Goal: Obtain resource: Download file/media

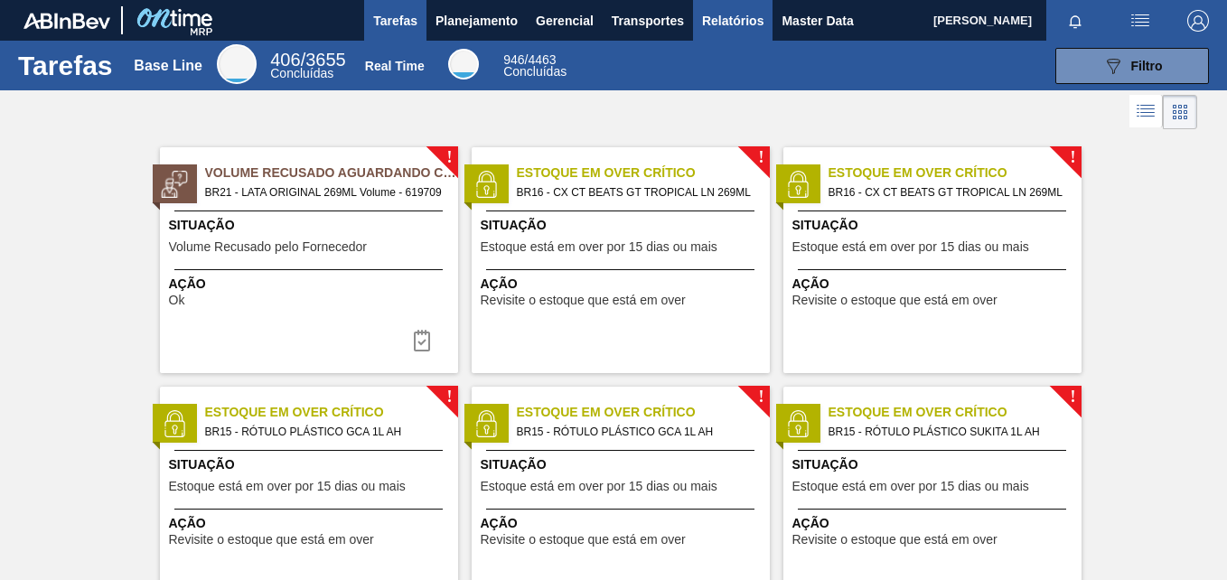
click at [727, 22] on span "Relatórios" at bounding box center [732, 21] width 61 height 22
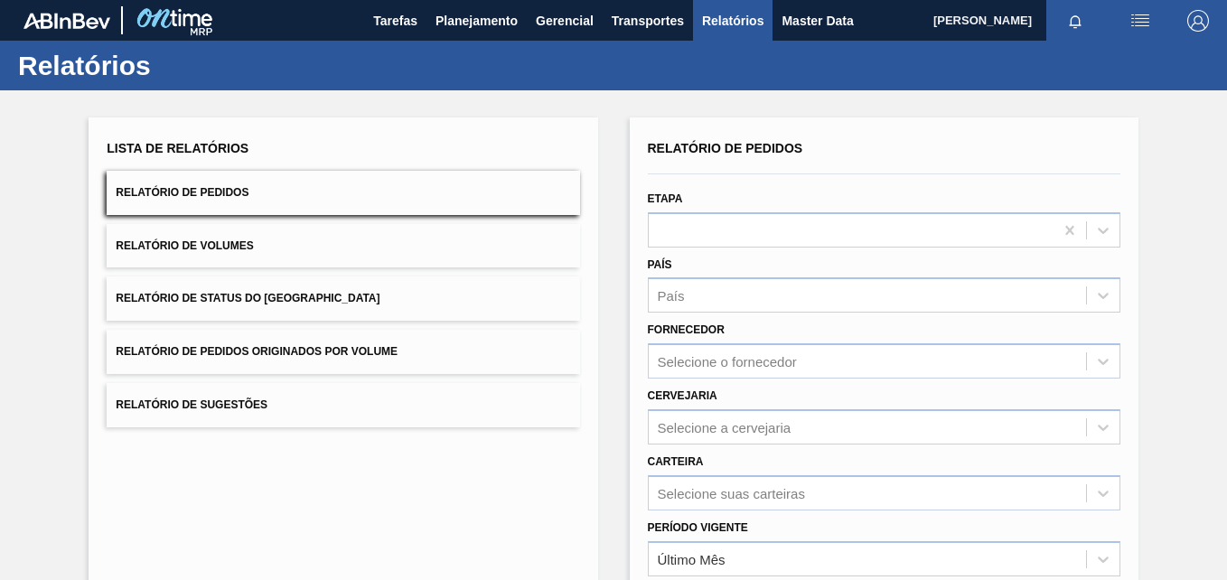
click at [743, 369] on div "Selecione o fornecedor" at bounding box center [884, 360] width 472 height 35
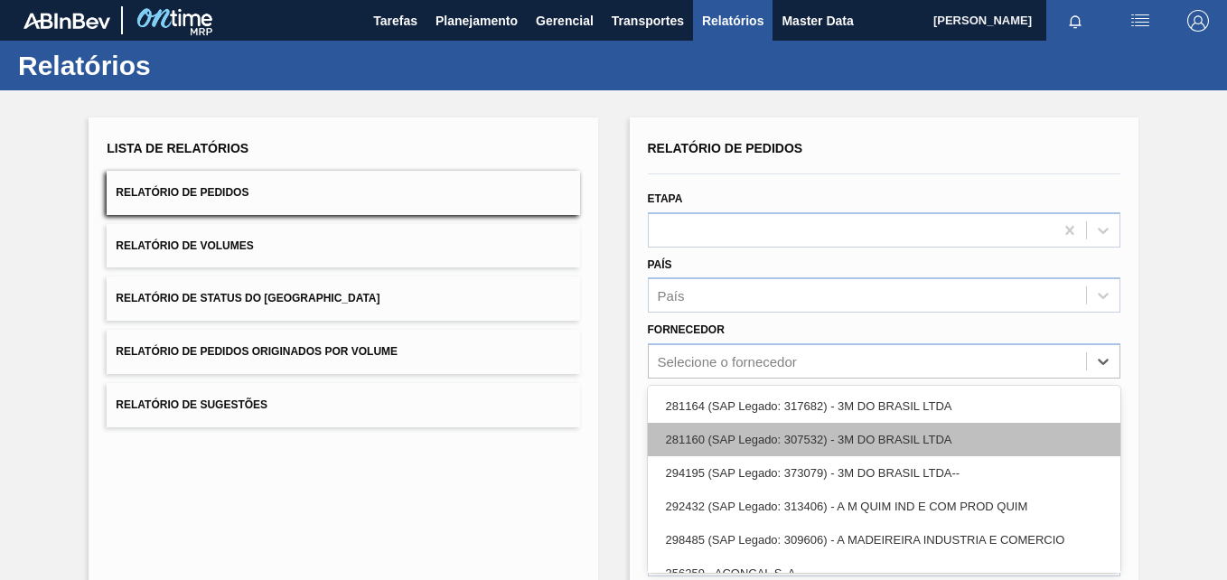
scroll to position [84, 0]
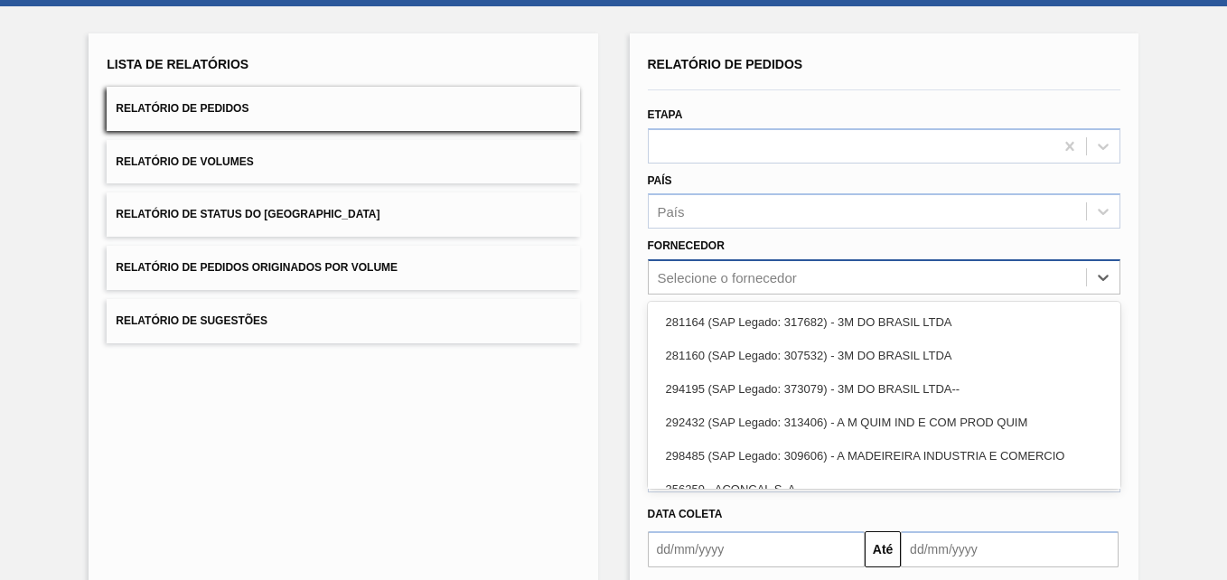
paste input "292615"
type input "292615"
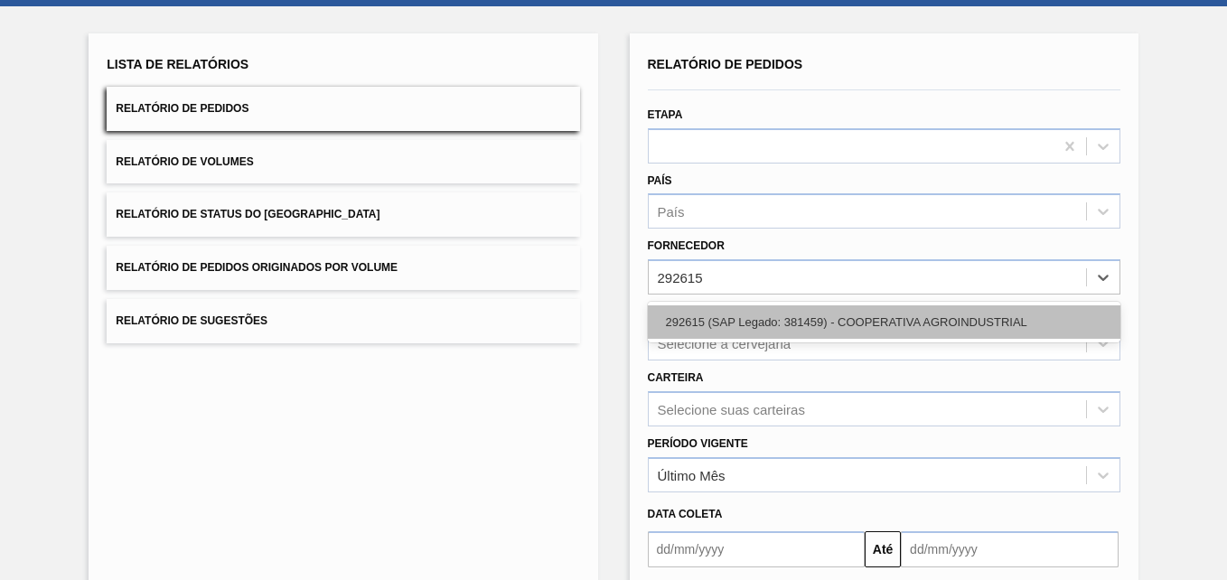
click at [796, 325] on div "292615 (SAP Legado: 381459) - COOPERATIVA AGROINDUSTRIAL" at bounding box center [884, 321] width 472 height 33
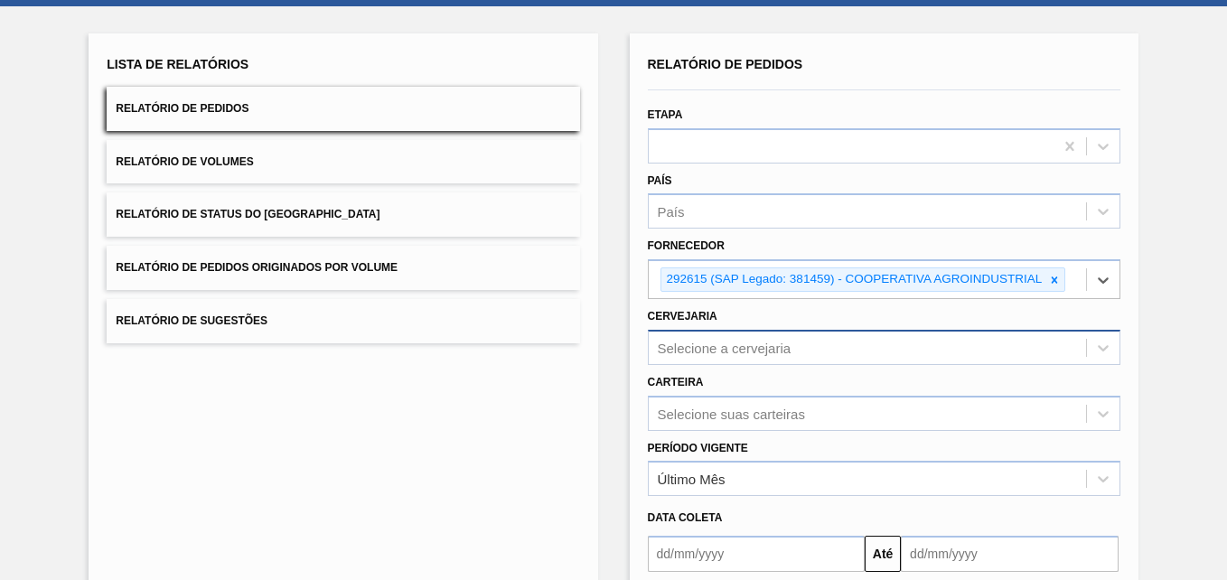
scroll to position [154, 0]
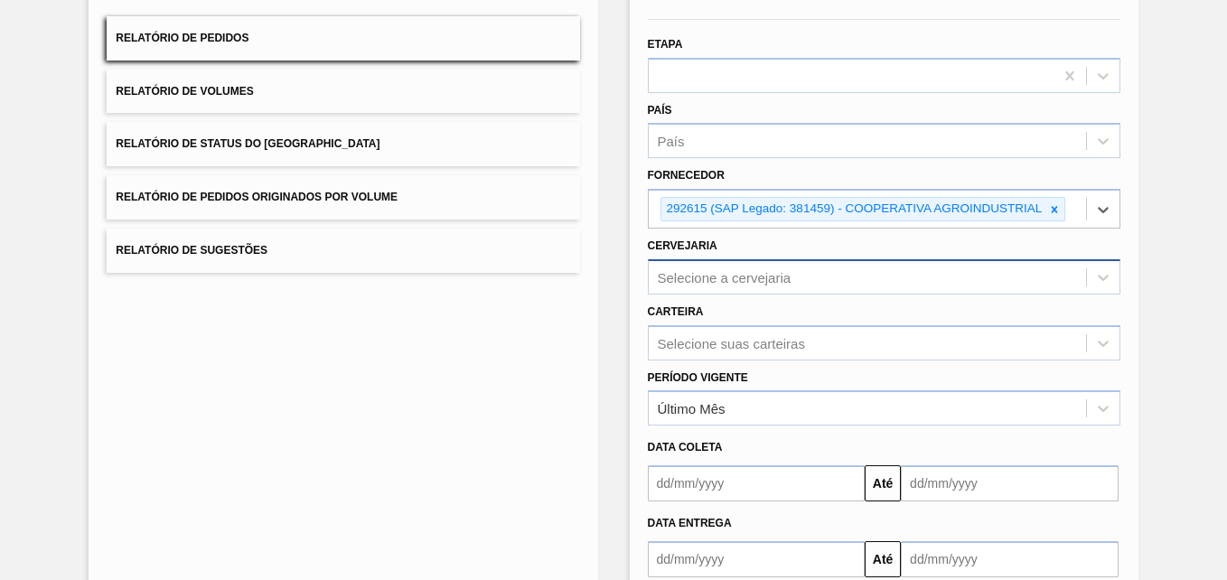
click at [716, 294] on div "Selecione a cervejaria" at bounding box center [884, 276] width 472 height 35
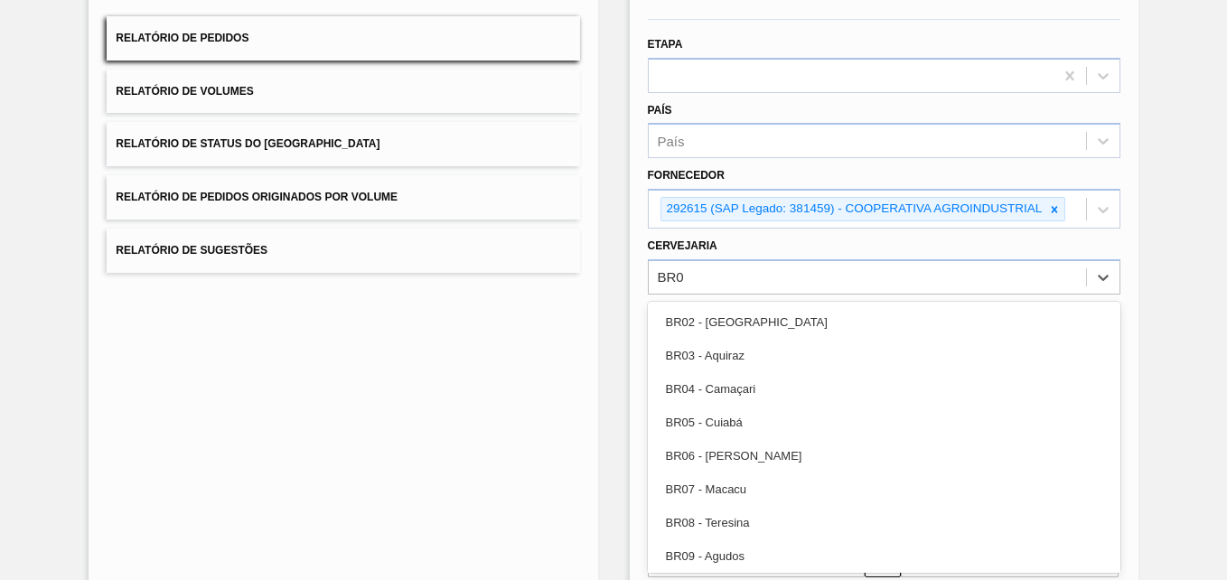
type input "BR07"
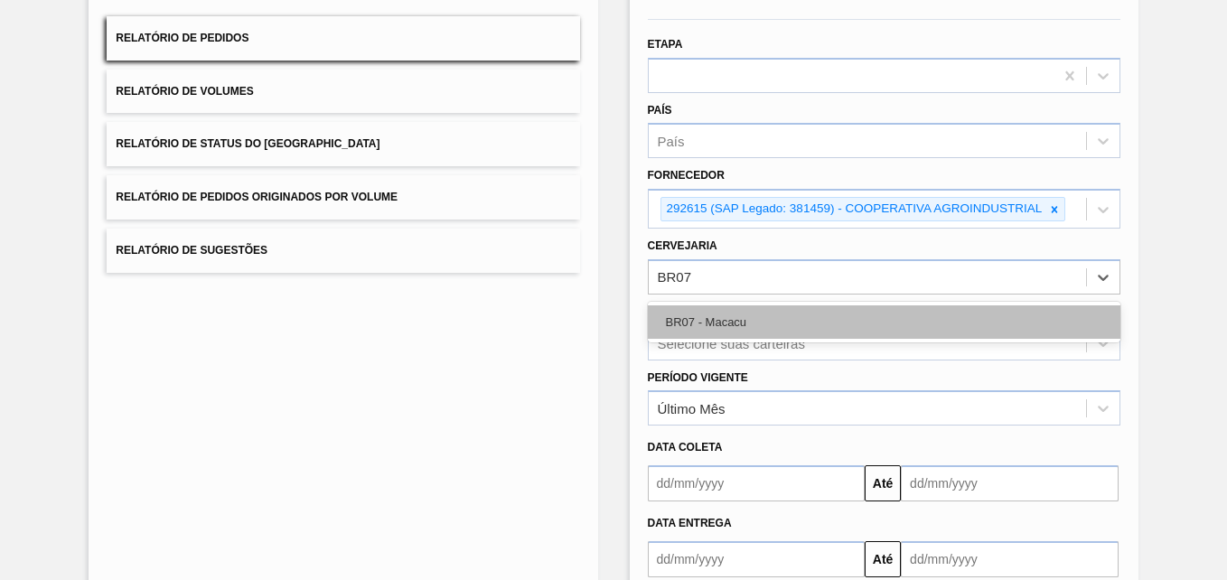
click at [681, 313] on div "BR07 - Macacu" at bounding box center [884, 321] width 472 height 33
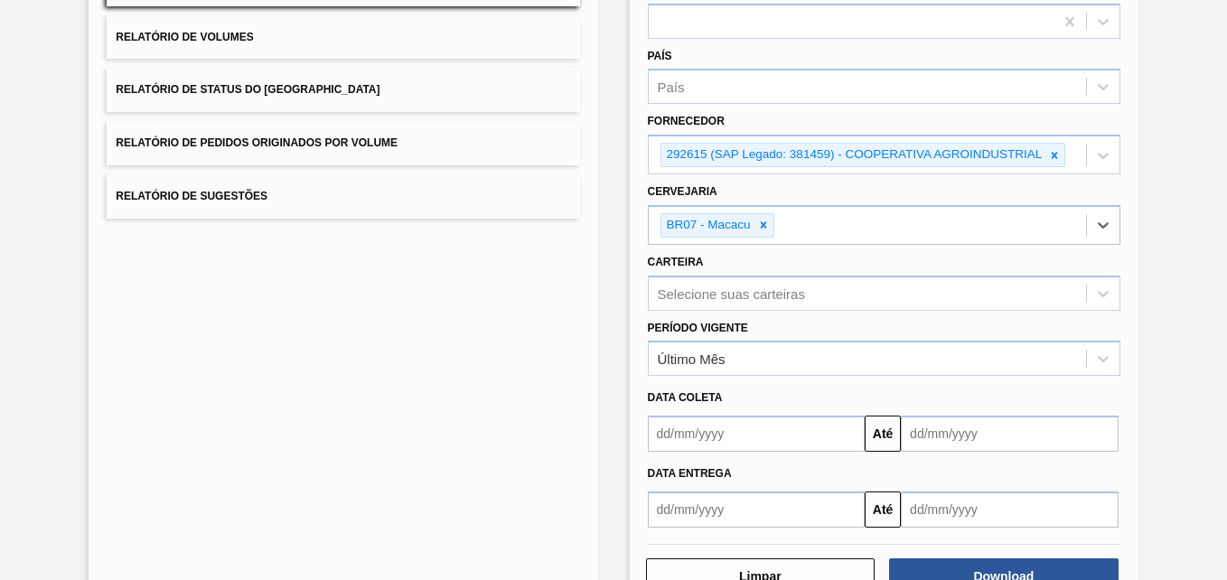
scroll to position [266, 0]
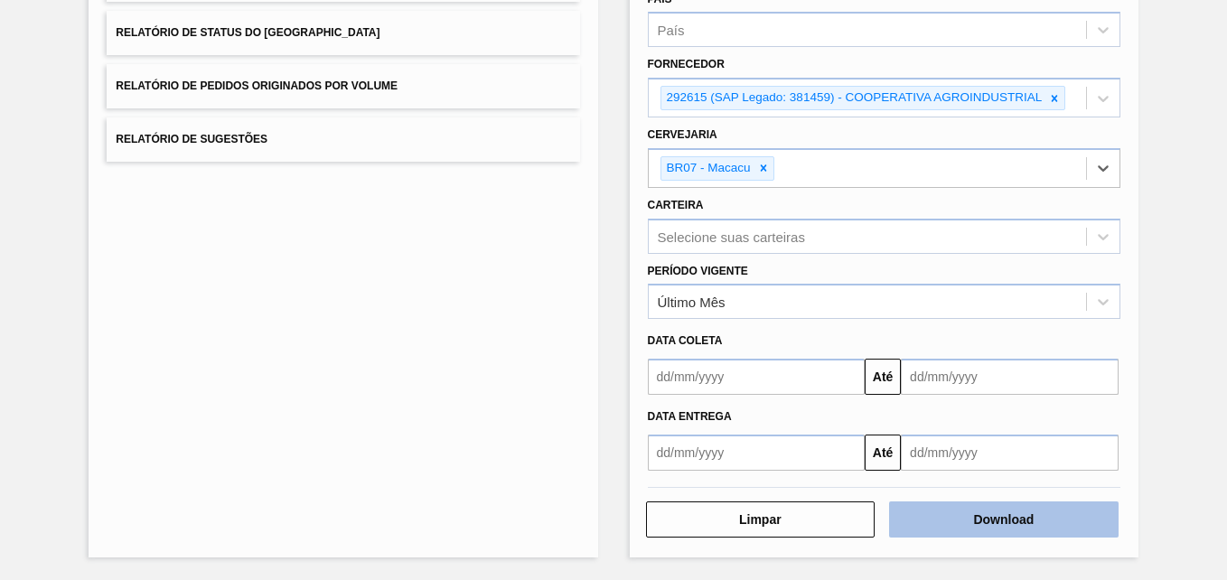
click at [1024, 503] on button "Download" at bounding box center [1003, 519] width 229 height 36
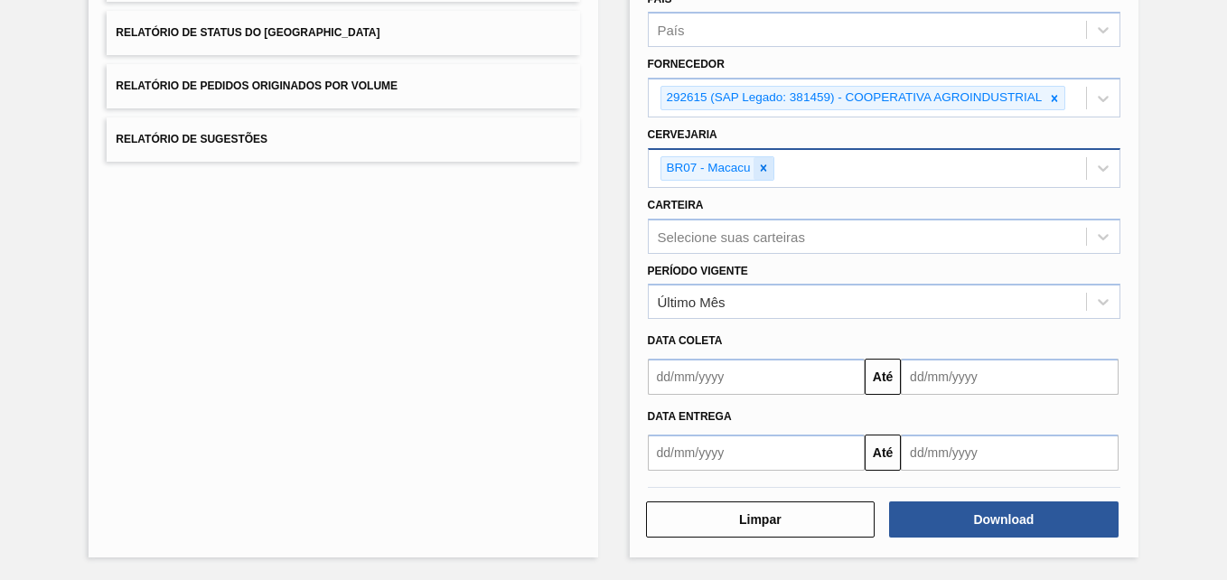
click at [763, 171] on icon at bounding box center [763, 168] width 6 height 6
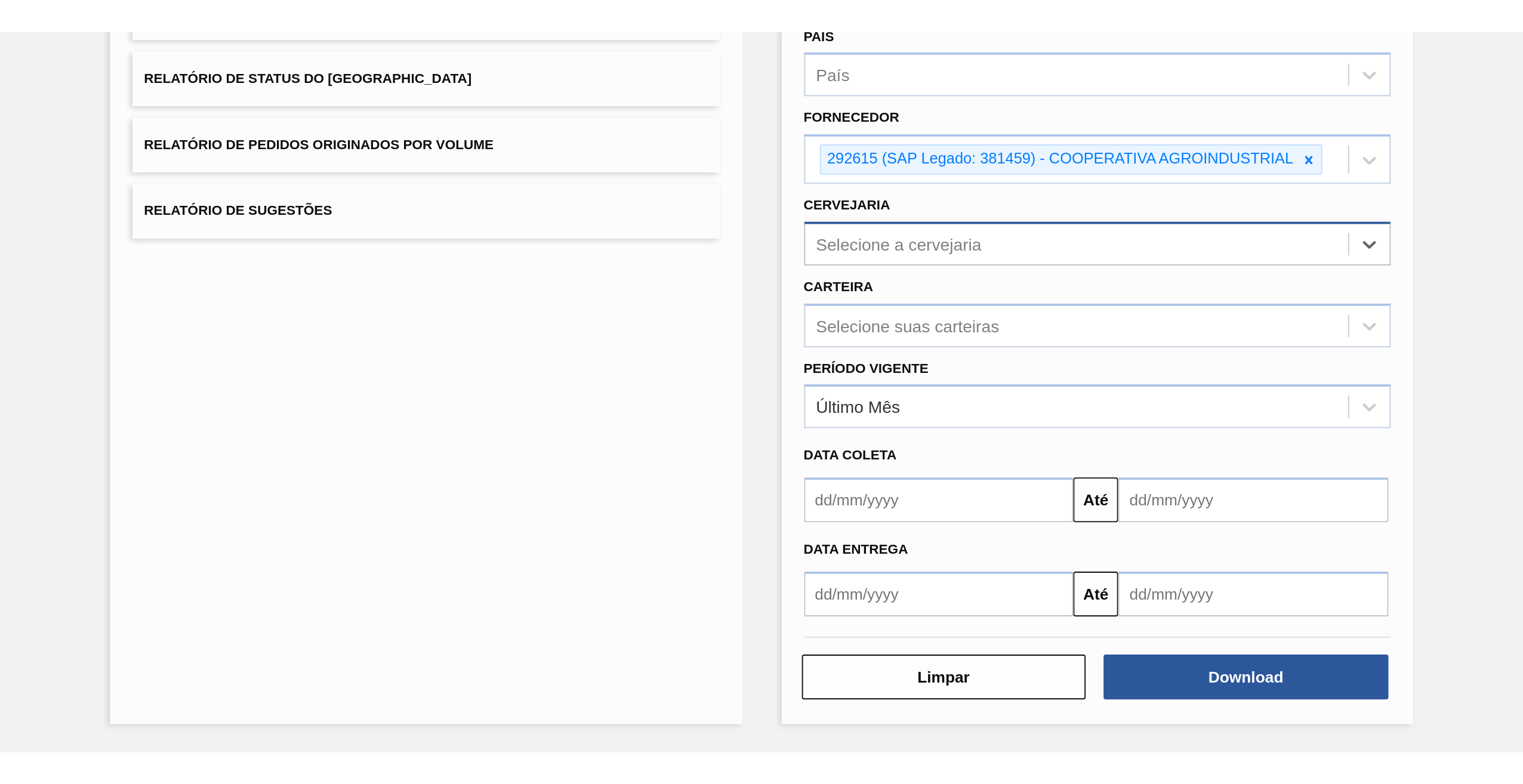
scroll to position [172, 0]
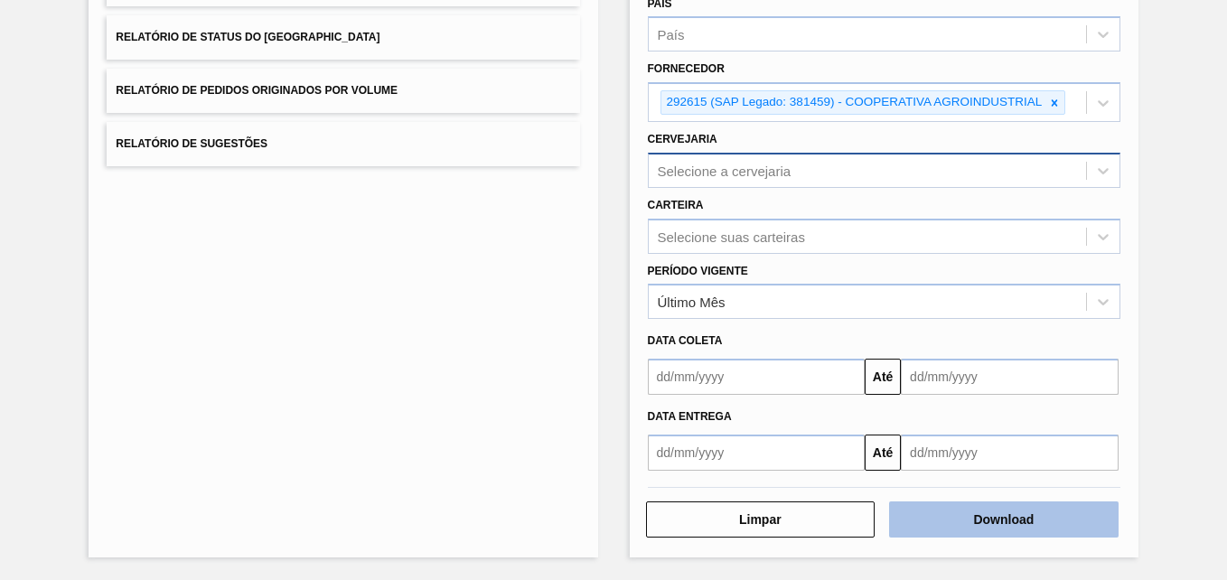
click at [1022, 518] on button "Download" at bounding box center [1003, 519] width 229 height 36
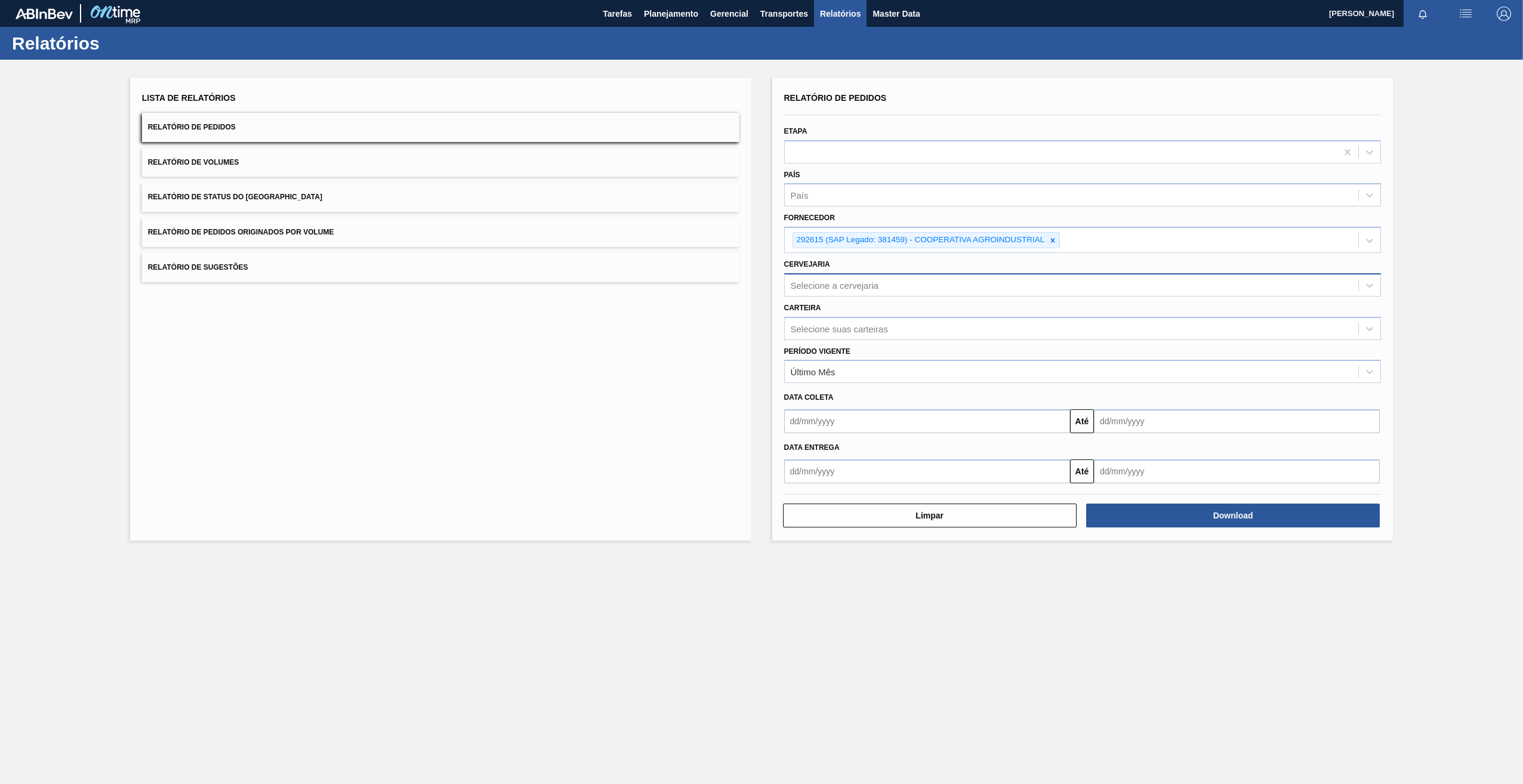
scroll to position [0, 0]
